Goal: Information Seeking & Learning: Understand process/instructions

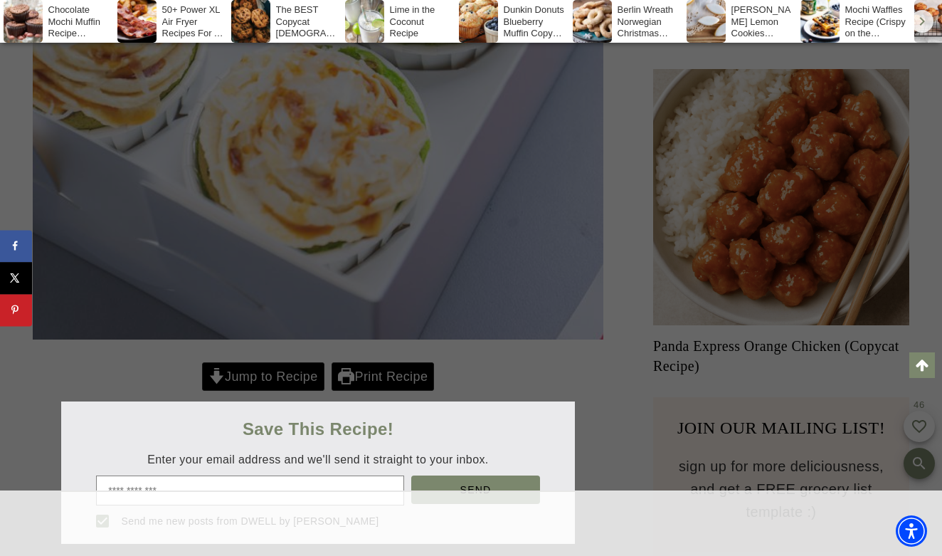
scroll to position [1019, 0]
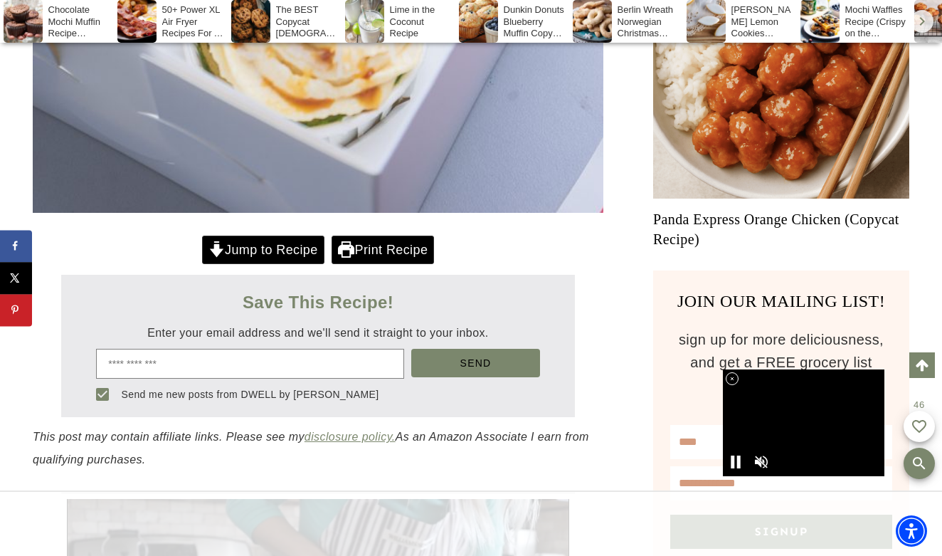
click at [308, 245] on div at bounding box center [471, 278] width 942 height 556
click at [299, 248] on link "Jump to Recipe" at bounding box center [263, 249] width 122 height 29
